Goal: Obtain resource: Obtain resource

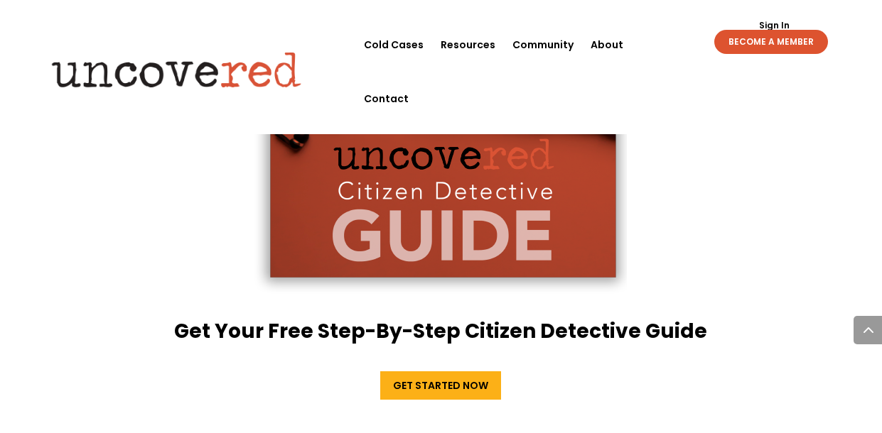
scroll to position [2612, 0]
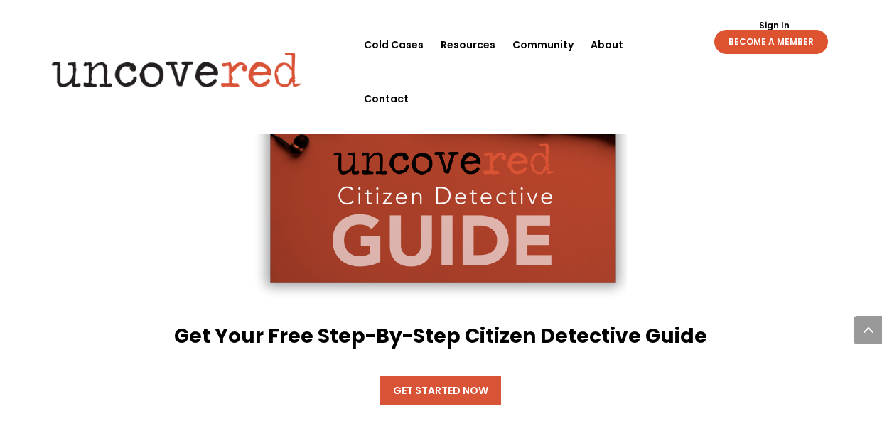
click at [430, 377] on link "Get Started Now" at bounding box center [440, 391] width 121 height 28
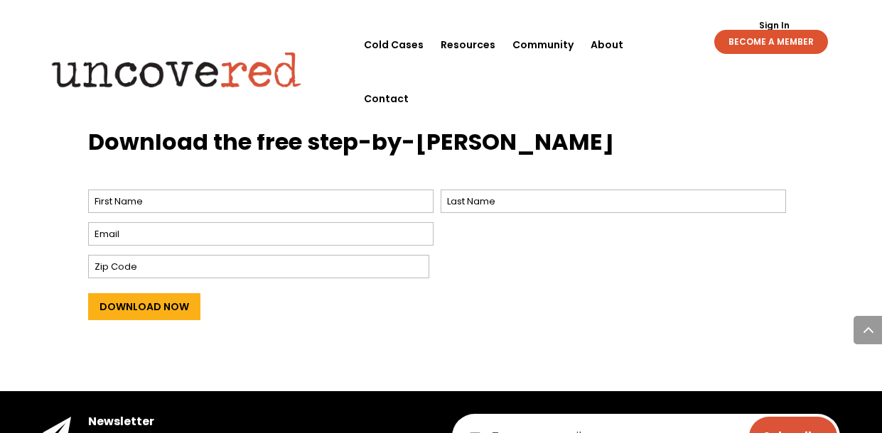
scroll to position [593, 0]
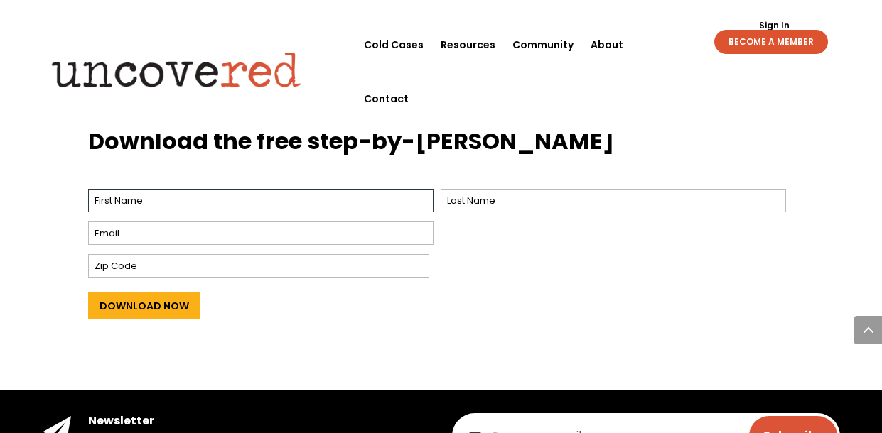
click at [291, 189] on input "First" at bounding box center [260, 200] width 345 height 23
type input "Carrie"
type input "Evans"
type input "carriel.evans@yahoo.com"
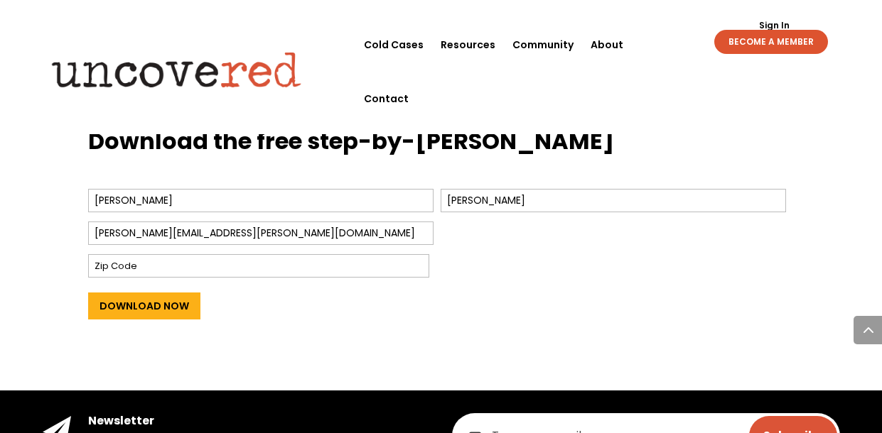
type input "46360"
click at [156, 293] on input "Download Now" at bounding box center [144, 306] width 112 height 27
click at [556, 414] on input "email" at bounding box center [646, 436] width 388 height 45
type input "carriel.evans@yahoo.com"
click at [773, 416] on input "Subscribe" at bounding box center [793, 436] width 88 height 40
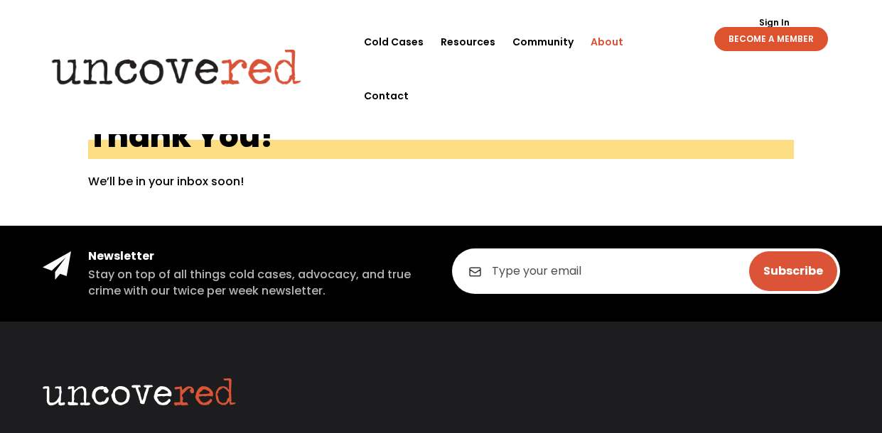
click at [585, 41] on li "About" at bounding box center [607, 42] width 50 height 54
click at [605, 39] on link "About" at bounding box center [606, 42] width 33 height 54
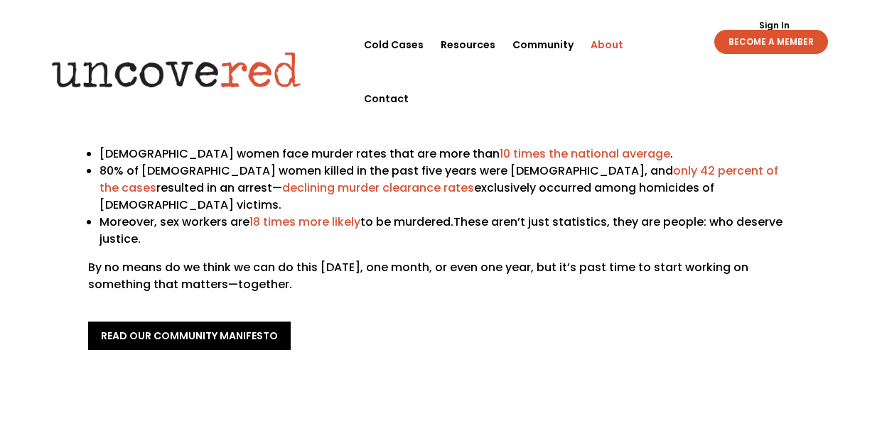
scroll to position [252, 0]
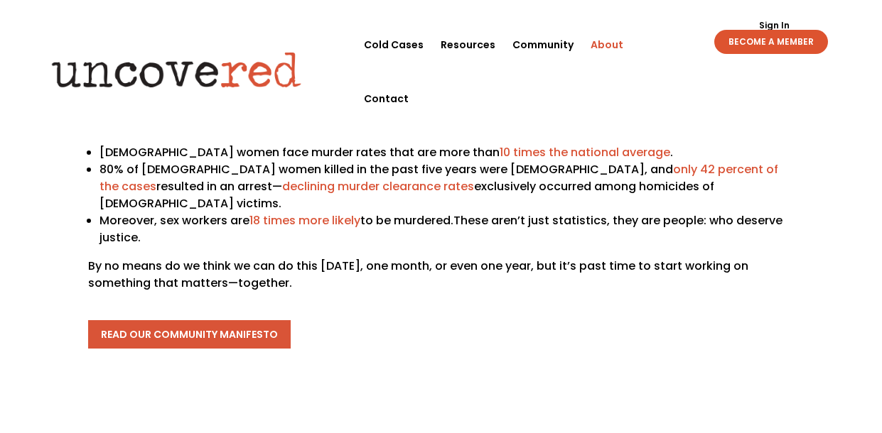
click at [176, 322] on link "read our community manifesto" at bounding box center [189, 334] width 202 height 28
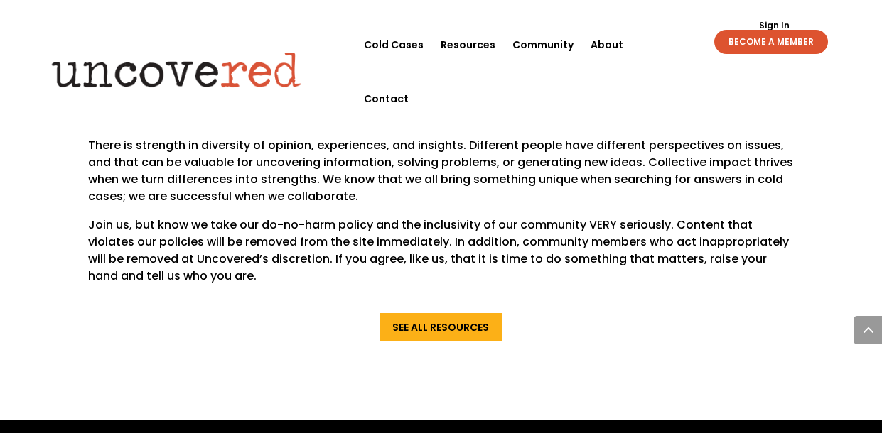
scroll to position [1164, 0]
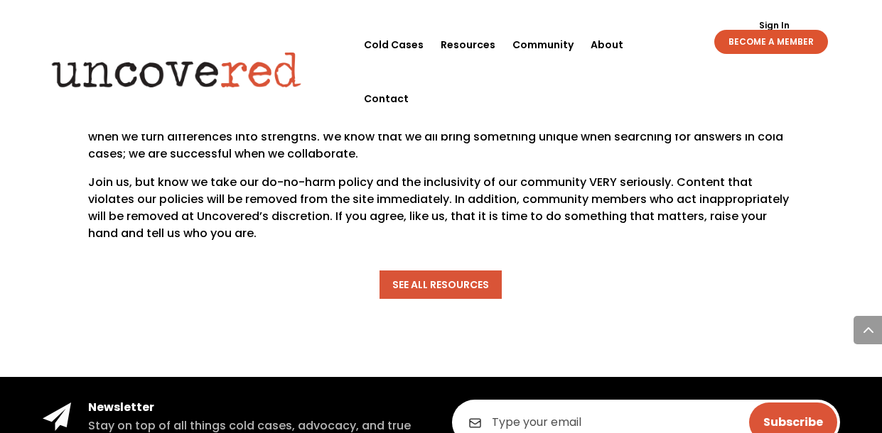
click at [404, 284] on link "See All Resources" at bounding box center [440, 285] width 122 height 28
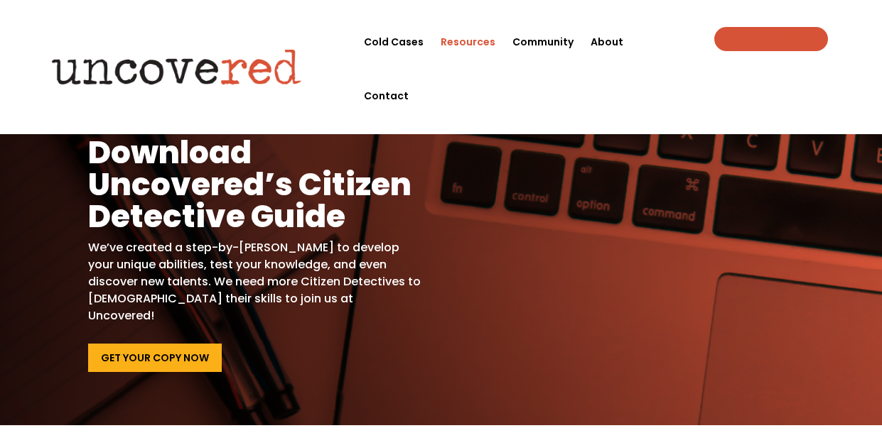
click at [769, 33] on link "BECOME A MEMBER" at bounding box center [771, 39] width 114 height 24
